Goal: Task Accomplishment & Management: Manage account settings

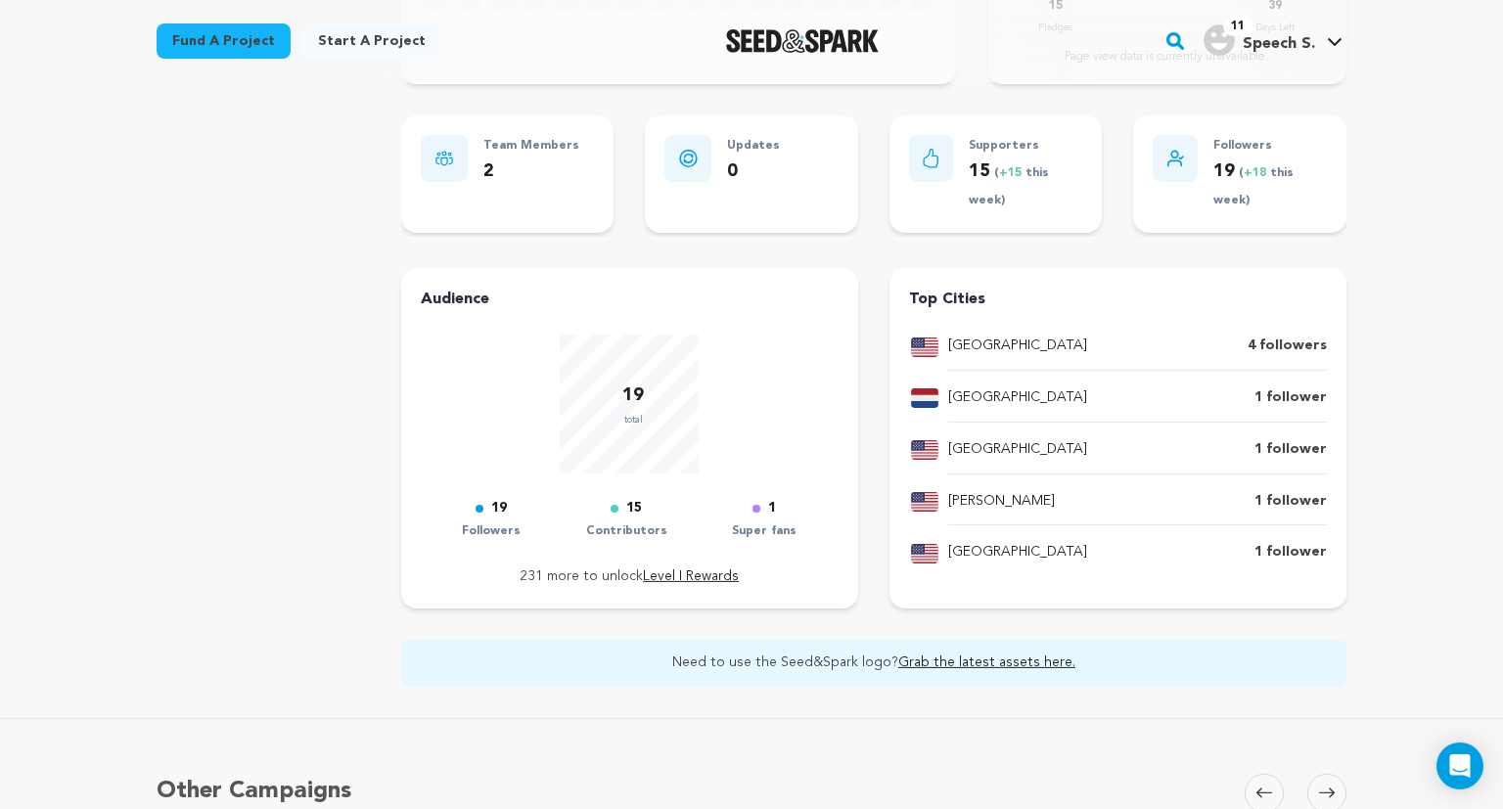
scroll to position [689, 0]
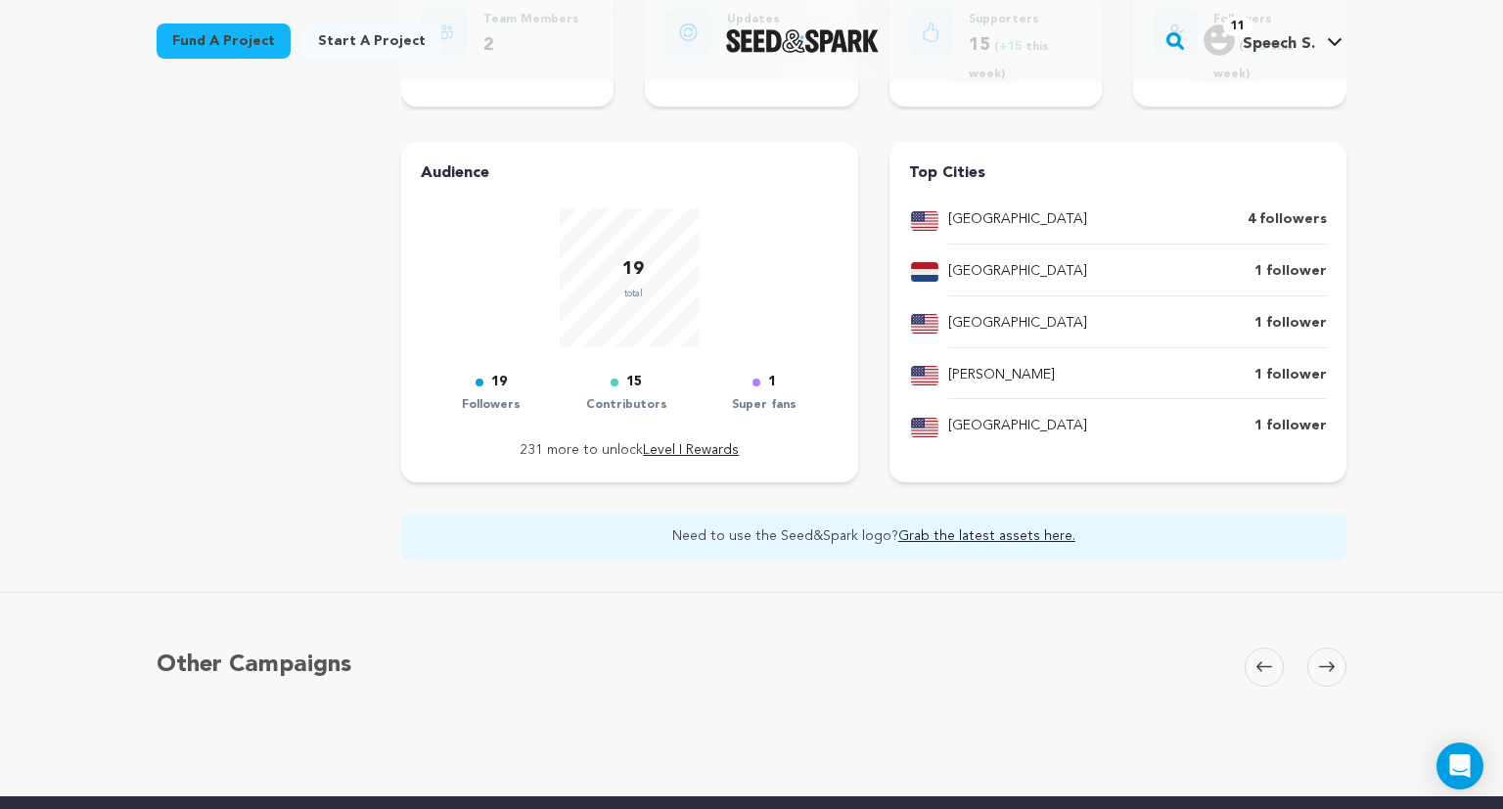
click at [25, 428] on div "Speech: The Series! Copy public preview link View project Edit Project View mor…" at bounding box center [751, 94] width 1503 height 1403
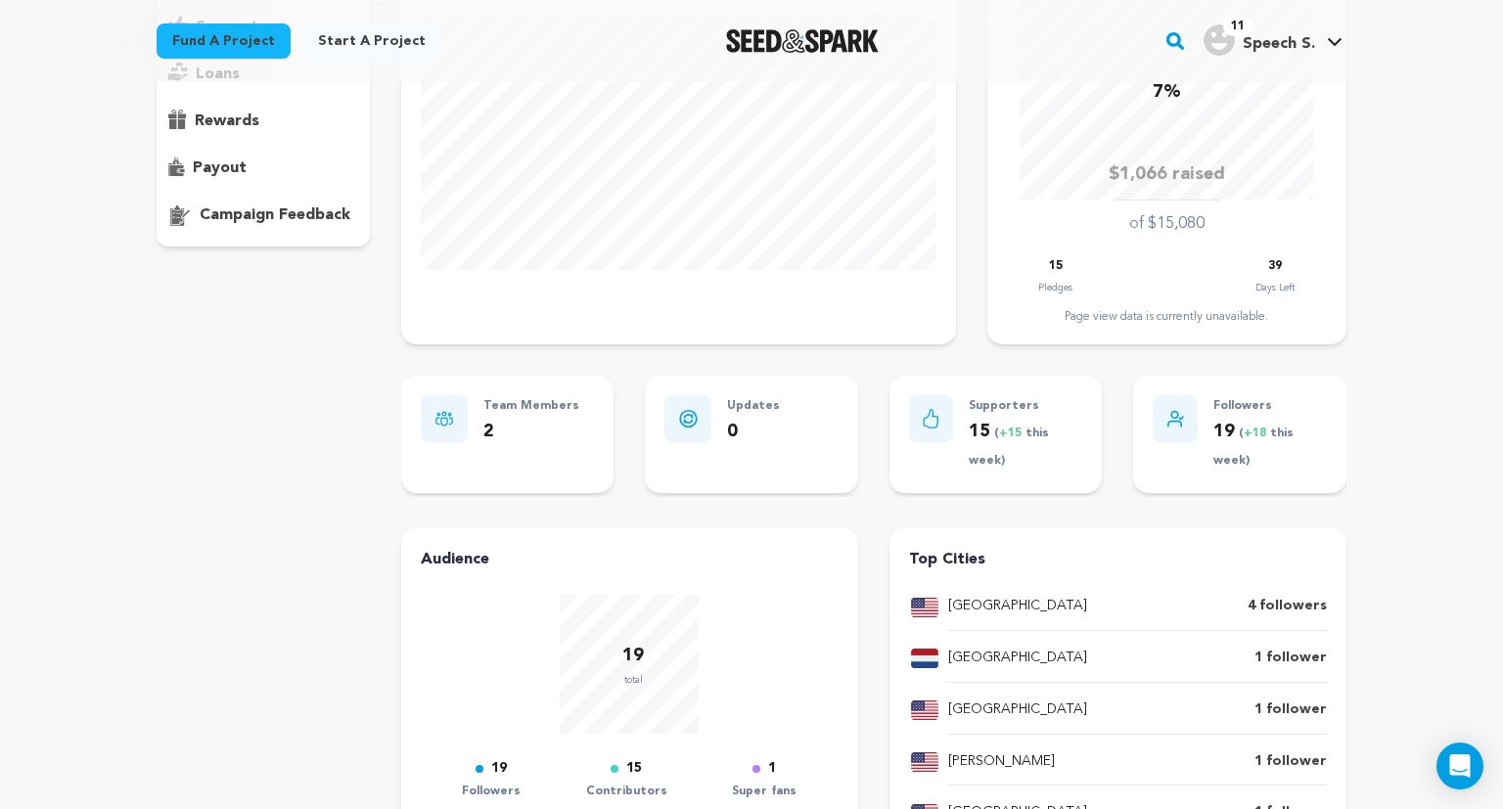
scroll to position [344, 0]
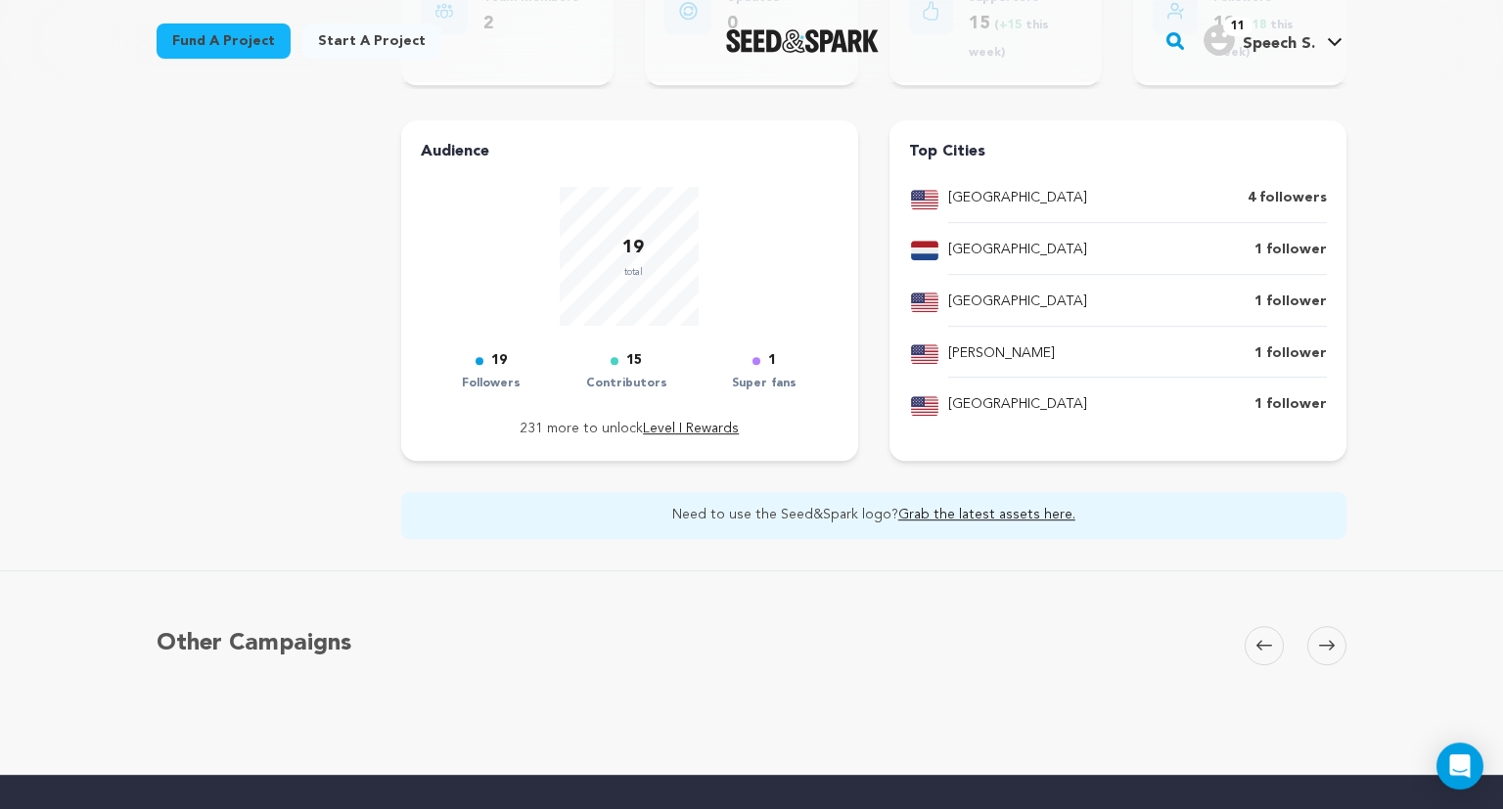
scroll to position [504, 0]
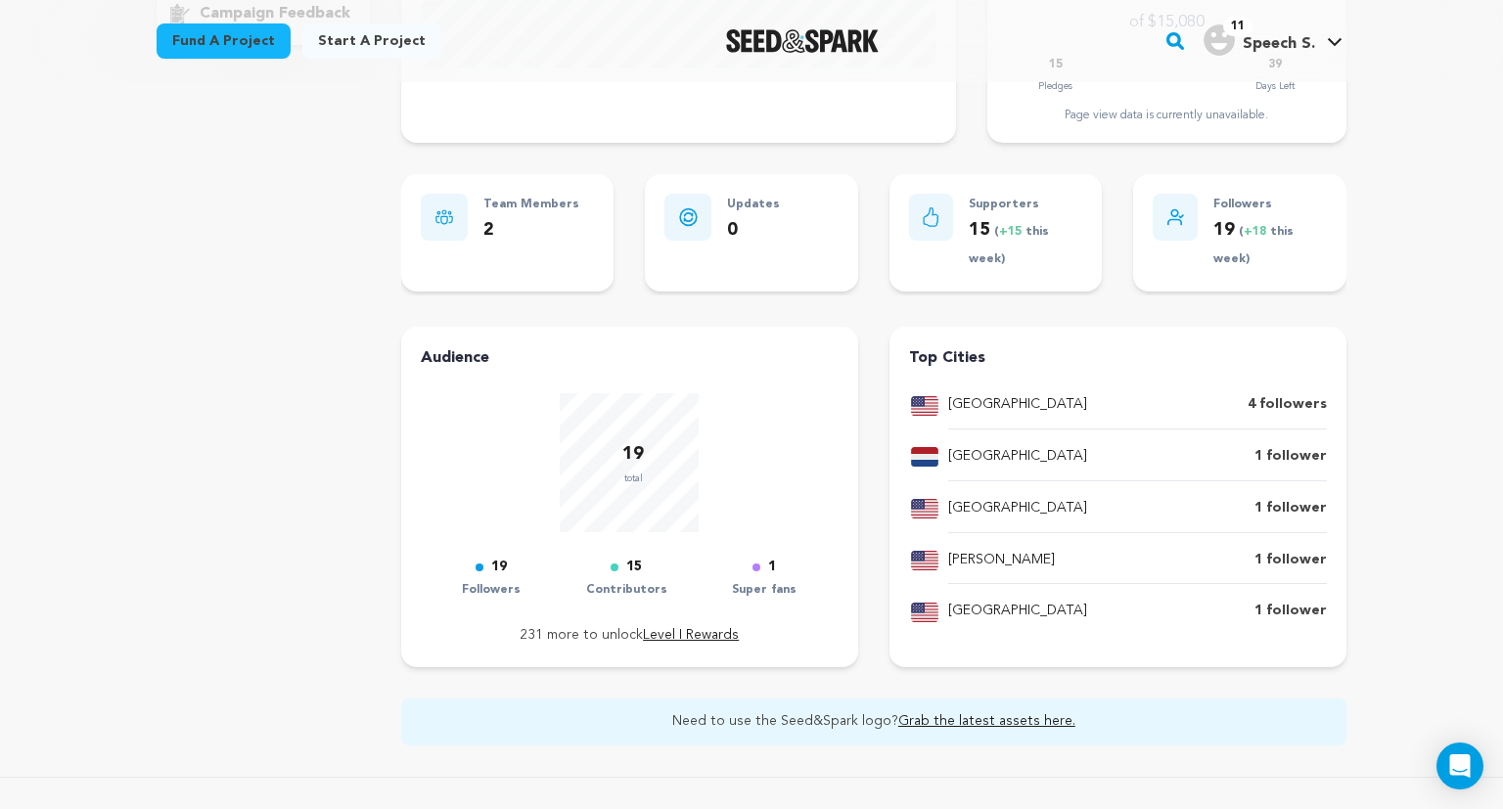
click at [626, 473] on p "total" at bounding box center [633, 479] width 22 height 20
click at [1179, 221] on icon at bounding box center [1175, 217] width 17 height 18
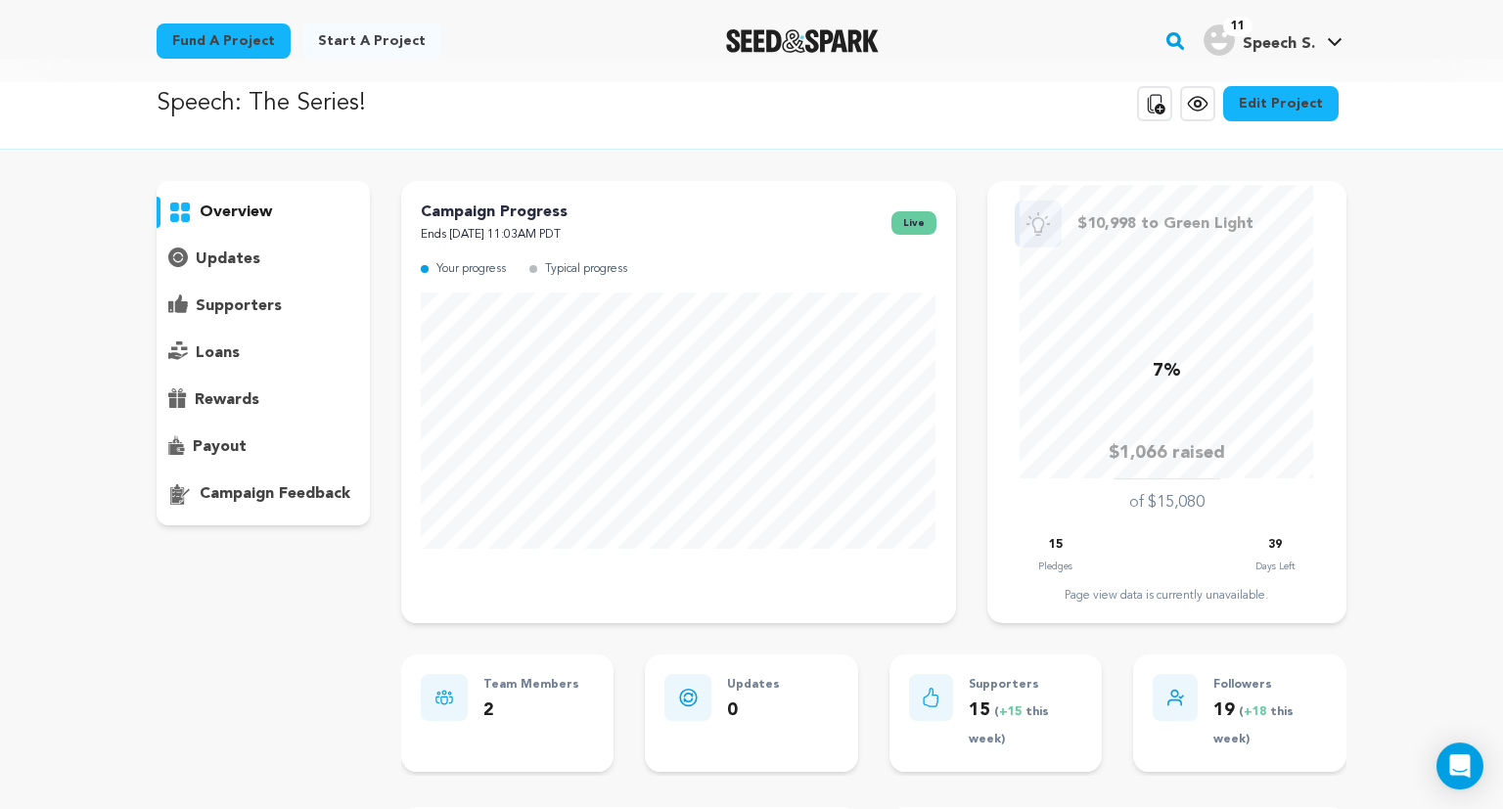
scroll to position [0, 0]
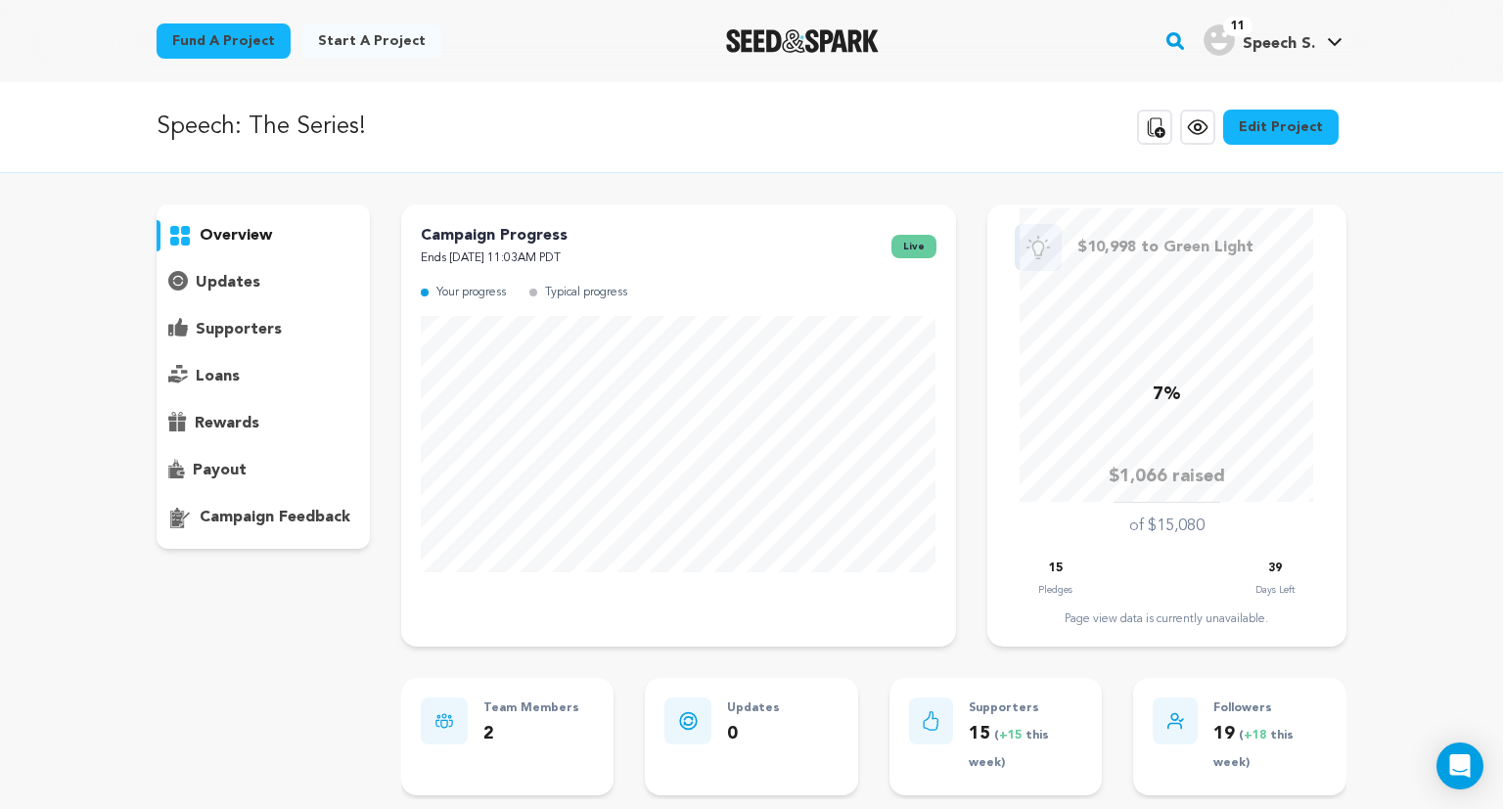
click at [294, 335] on div "supporters" at bounding box center [263, 329] width 213 height 31
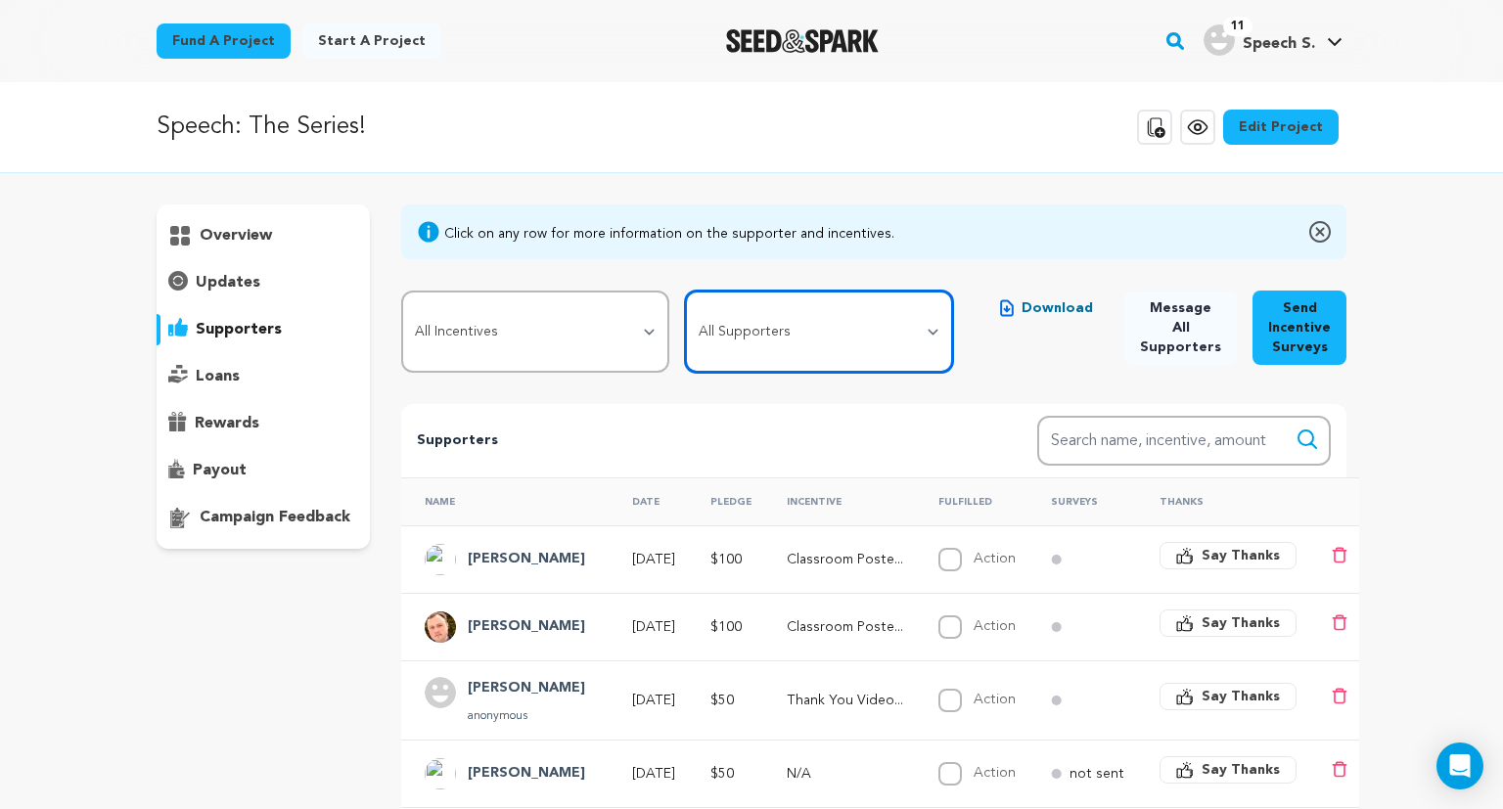
click at [685, 291] on select "All Supporters Survey not sent Survey incomplete Survey complete Incentive not …" at bounding box center [819, 332] width 268 height 82
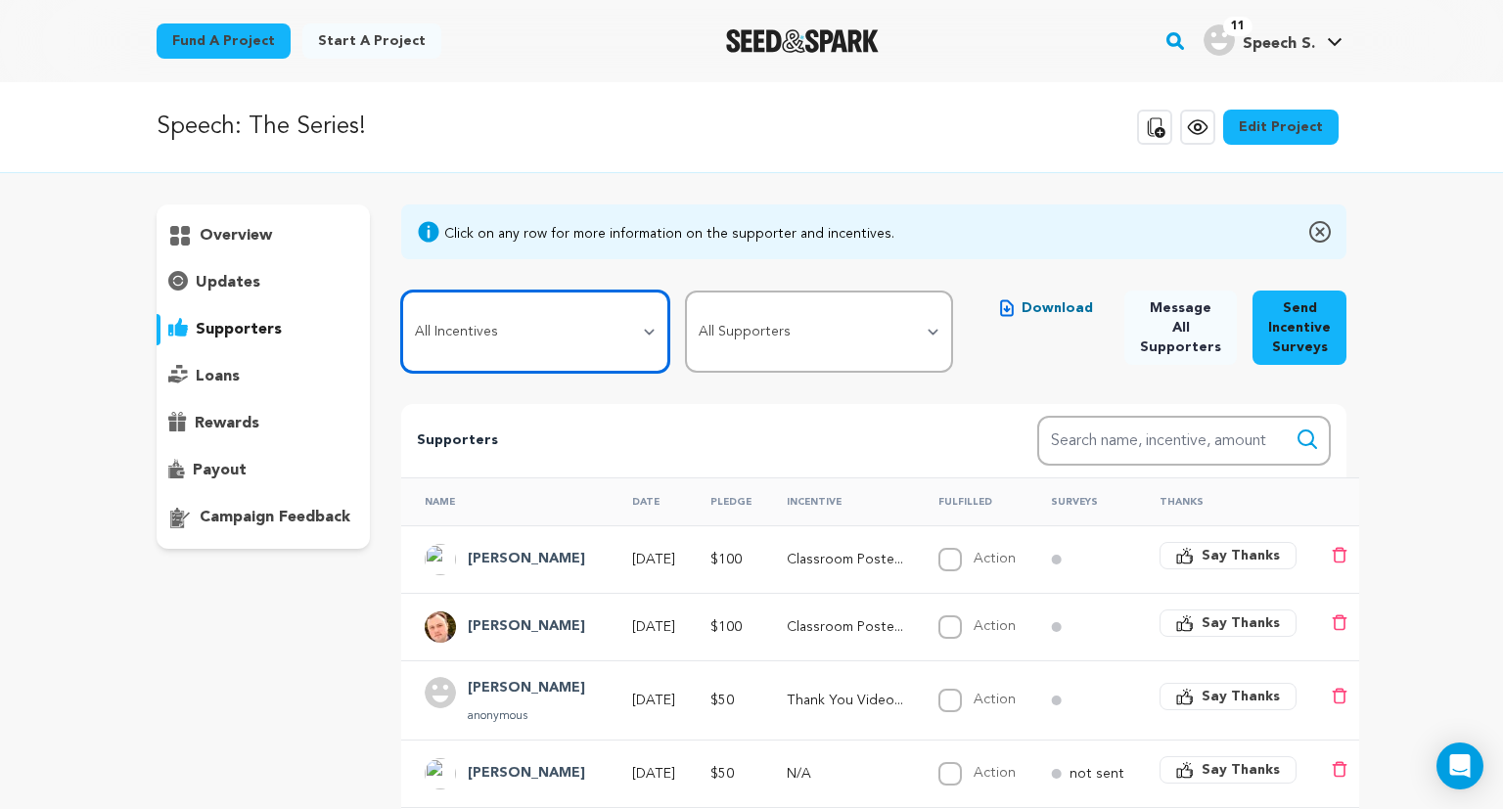
click at [401, 291] on select "All Incentives Social Media Shoutout Digital Thank You Card (plus previous tier…" at bounding box center [535, 332] width 268 height 82
click at [601, 320] on select "All Incentives Social Media Shoutout Digital Thank You Card (plus previous tier…" at bounding box center [535, 332] width 268 height 82
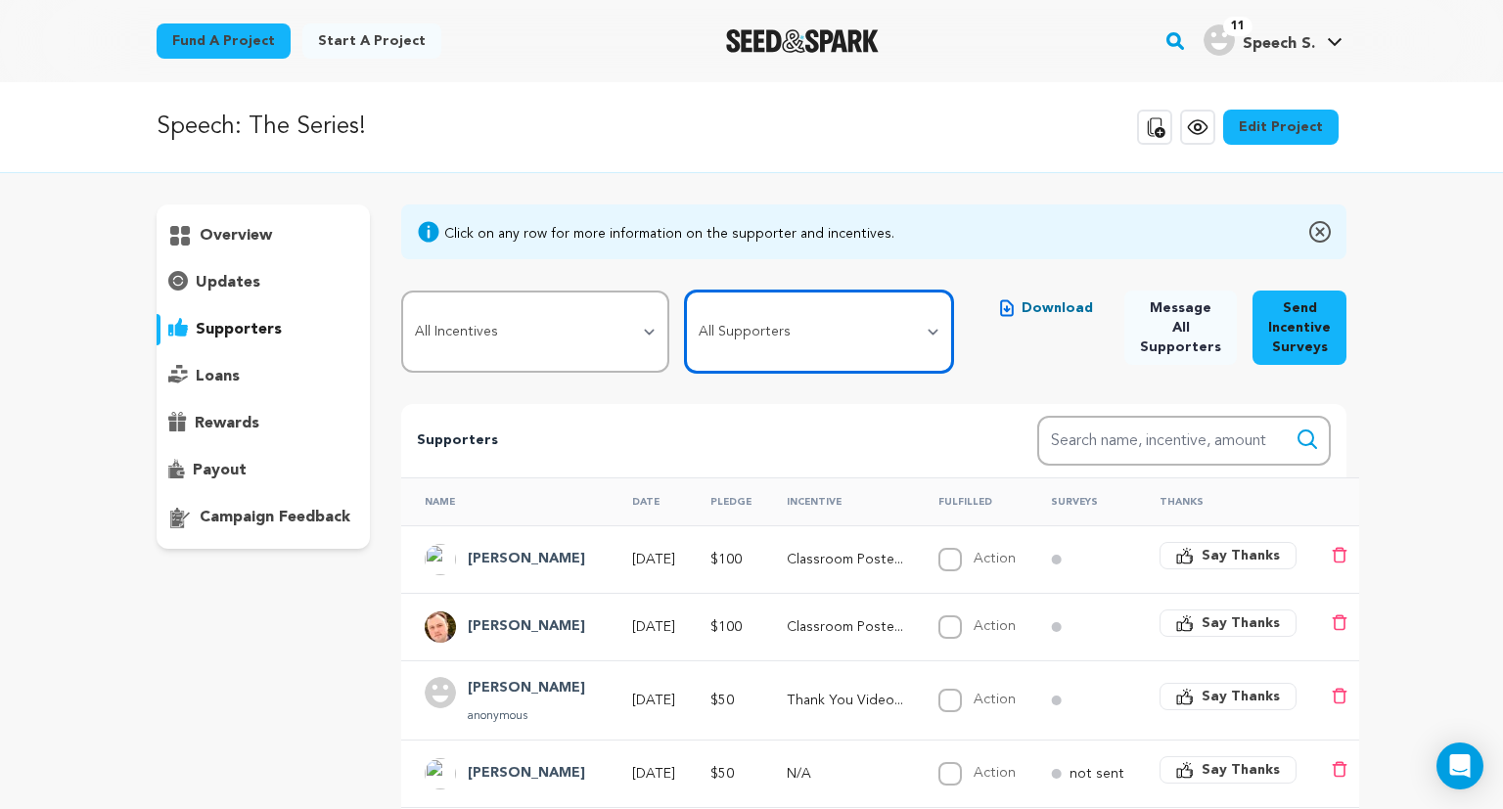
click at [685, 291] on select "All Supporters Survey not sent Survey incomplete Survey complete Incentive not …" at bounding box center [819, 332] width 268 height 82
click at [989, 394] on div "Click on any row for more information on the supporter and incentives. All Ince…" at bounding box center [873, 741] width 945 height 1075
click at [685, 291] on select "All Supporters Survey not sent Survey incomplete Survey complete Incentive not …" at bounding box center [819, 332] width 268 height 82
select select "pledge_incomplete"
click option "Declined charge" at bounding box center [0, 0] width 0 height 0
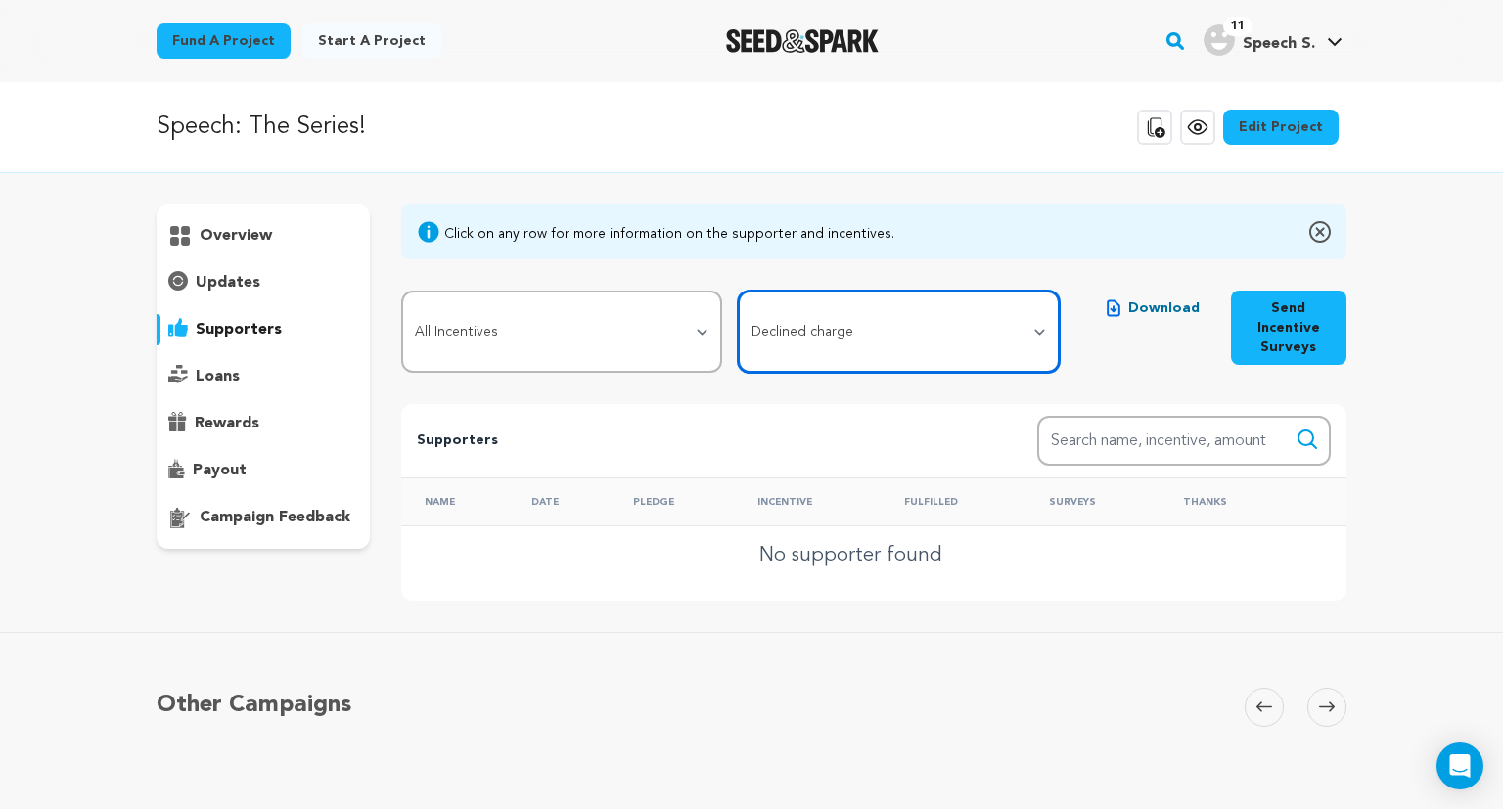
click at [738, 291] on select "All Supporters Survey not sent Survey incomplete Survey complete Incentive not …" at bounding box center [899, 332] width 322 height 82
select select
click option "All Supporters" at bounding box center [0, 0] width 0 height 0
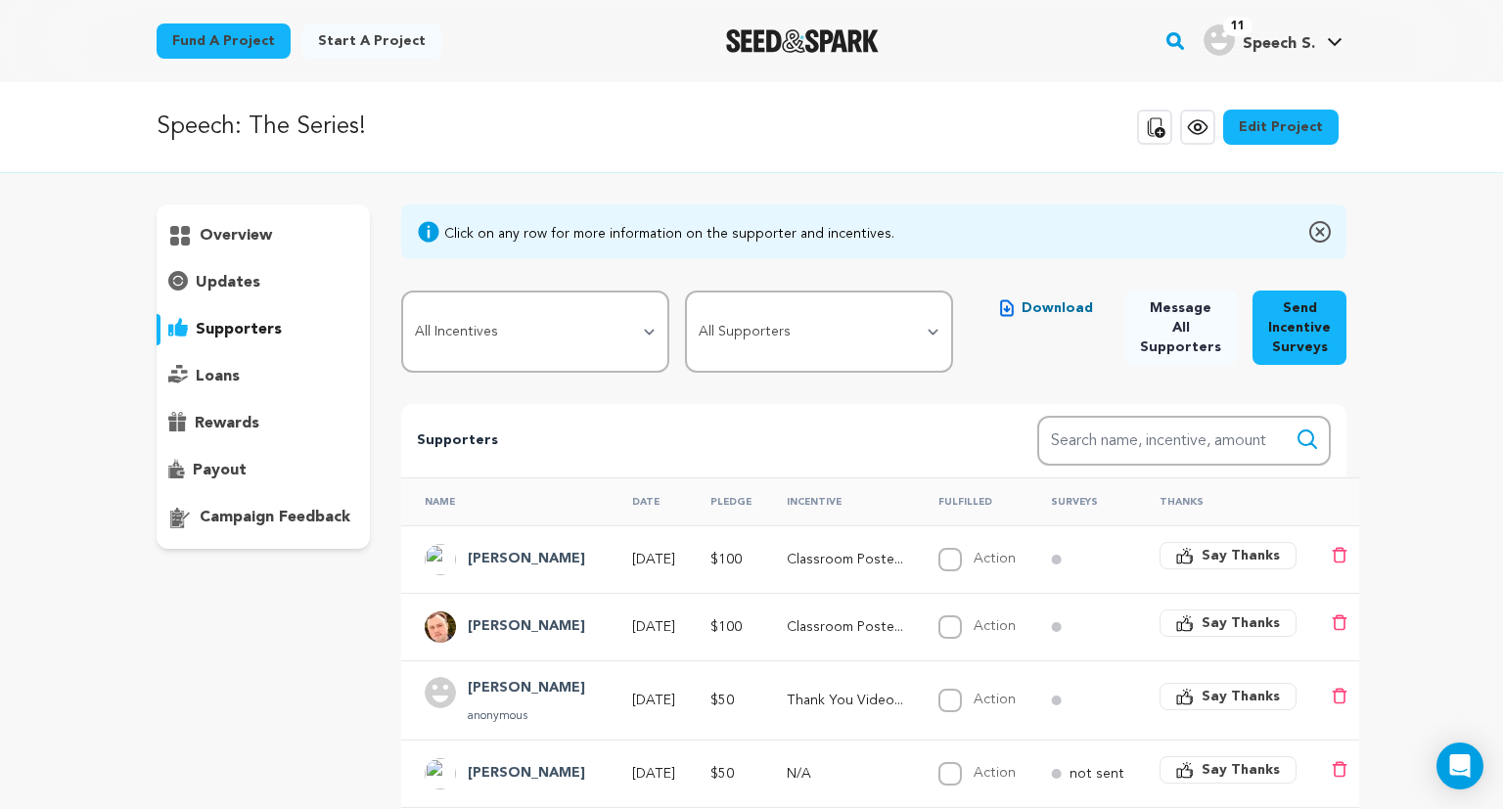
click at [301, 463] on div "payout" at bounding box center [263, 470] width 213 height 31
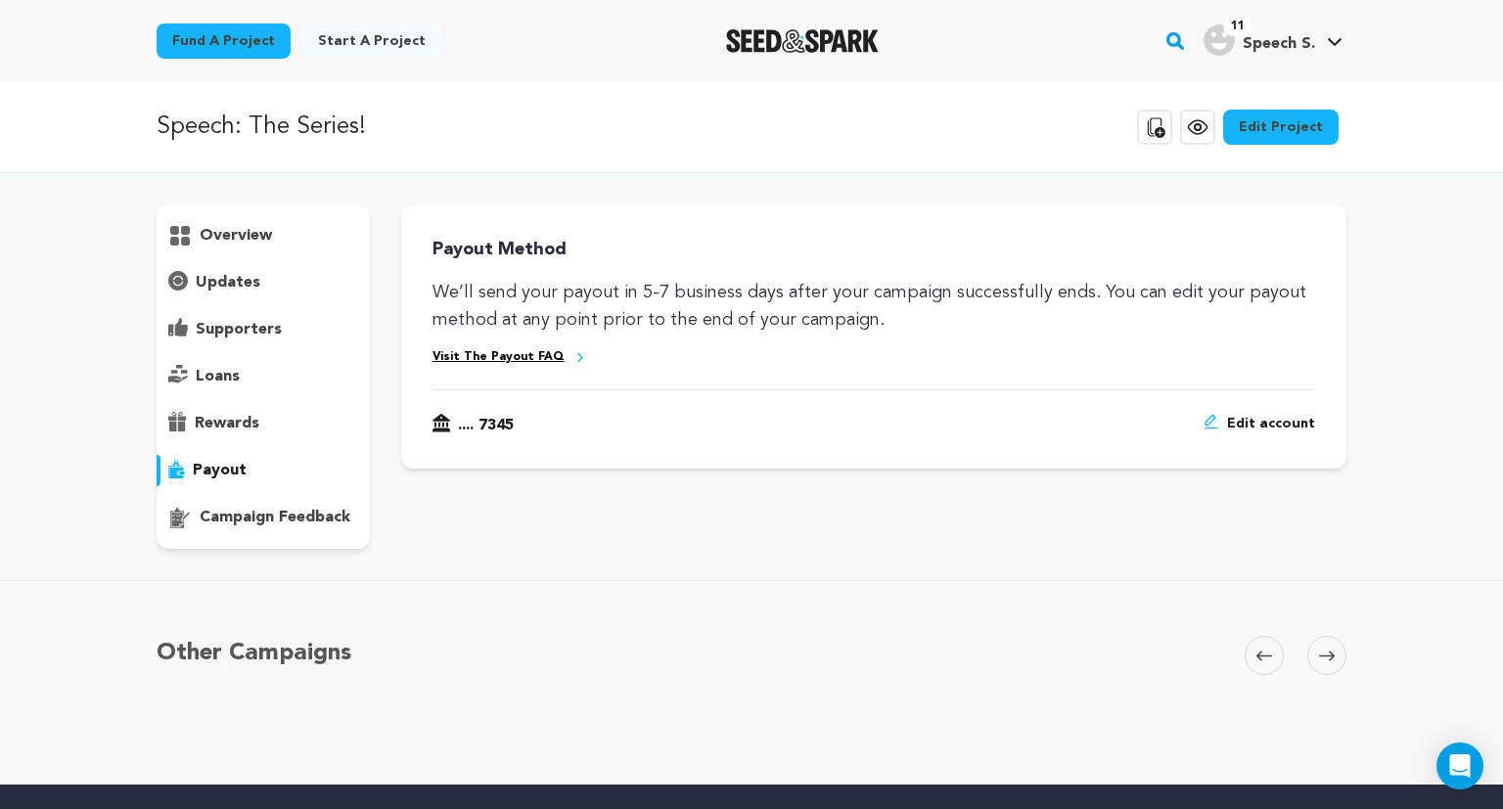
click at [295, 427] on div "rewards" at bounding box center [263, 423] width 213 height 31
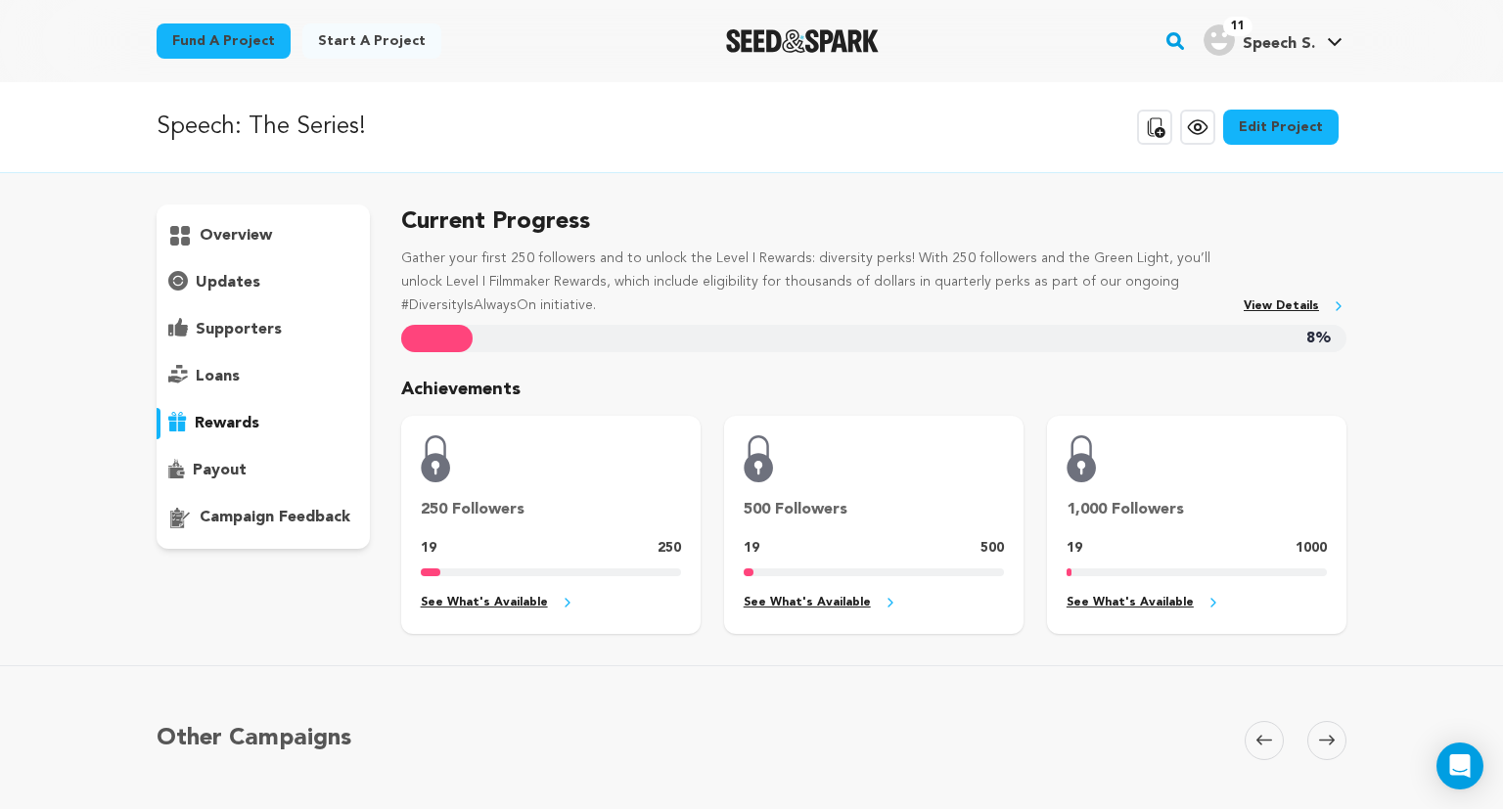
click at [270, 373] on div "loans" at bounding box center [263, 376] width 213 height 31
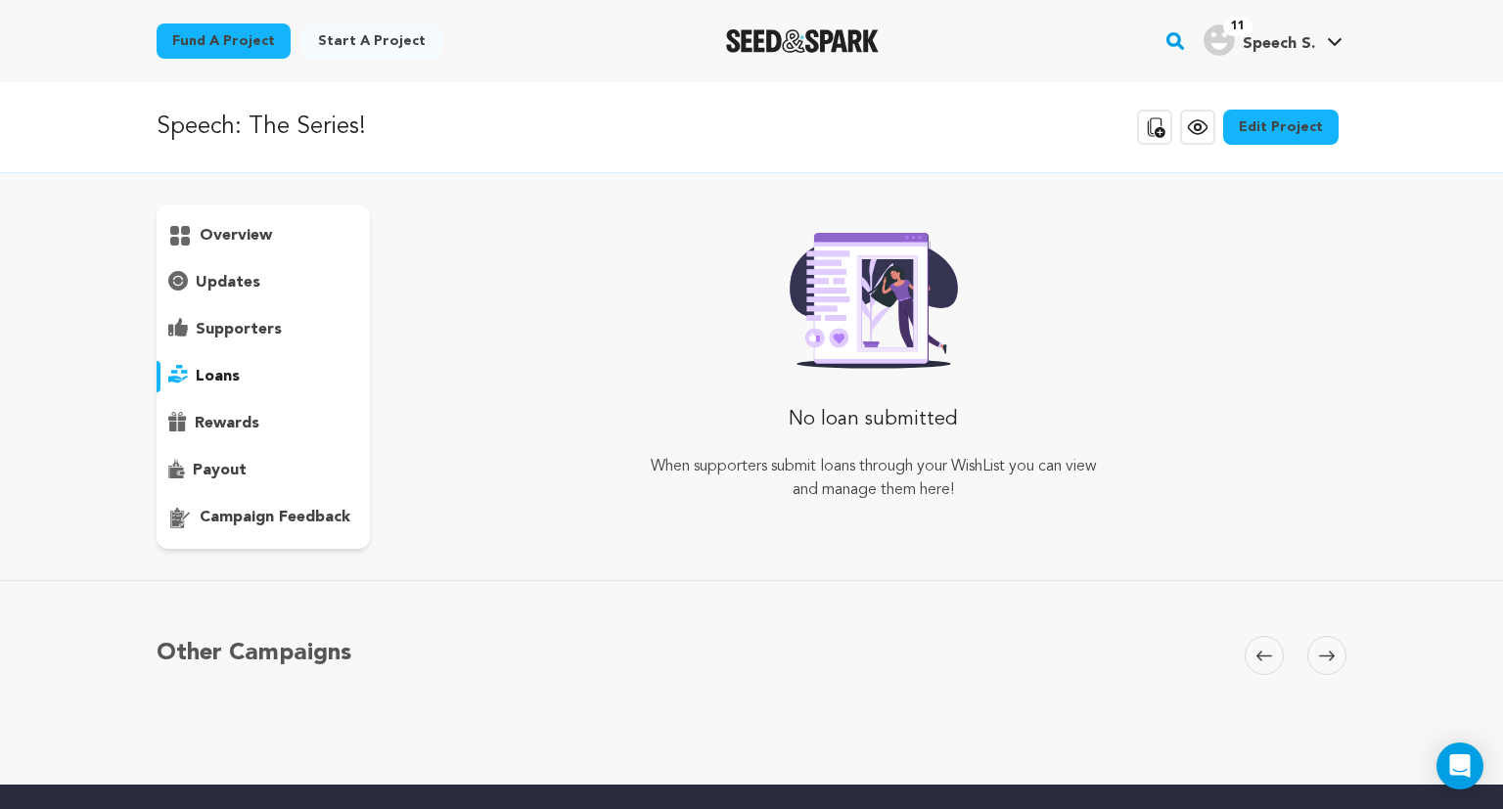
click at [260, 358] on div "overview" at bounding box center [263, 376] width 213 height 344
click at [272, 332] on p "supporters" at bounding box center [239, 329] width 86 height 23
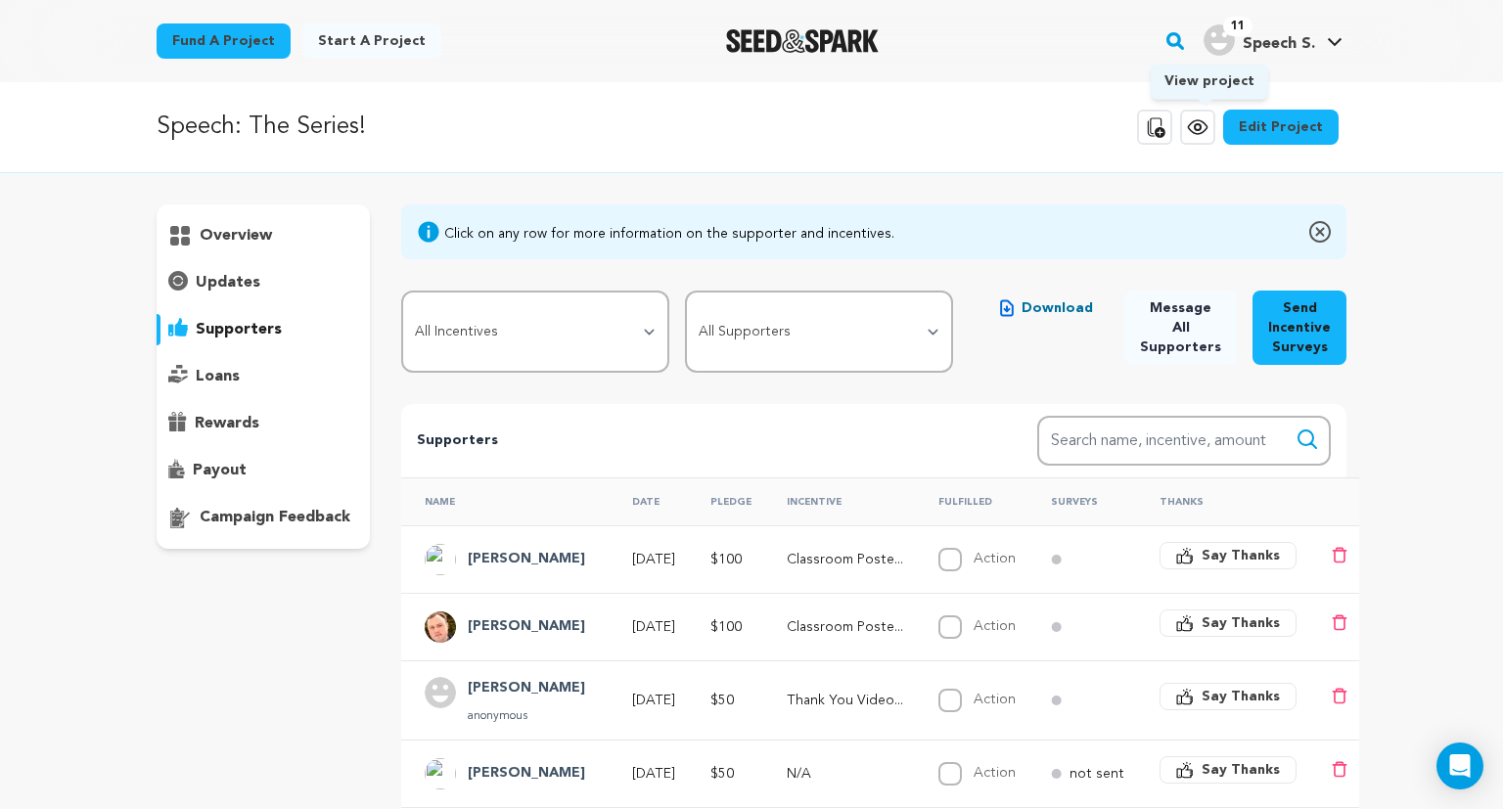
click at [1194, 130] on link "View project" at bounding box center [1197, 127] width 35 height 35
